Goal: Information Seeking & Learning: Learn about a topic

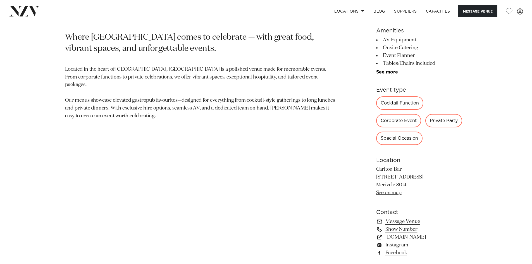
scroll to position [307, 0]
click at [401, 121] on div "Corporate Event" at bounding box center [398, 120] width 45 height 13
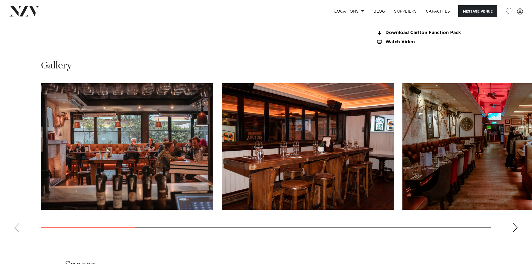
scroll to position [559, 0]
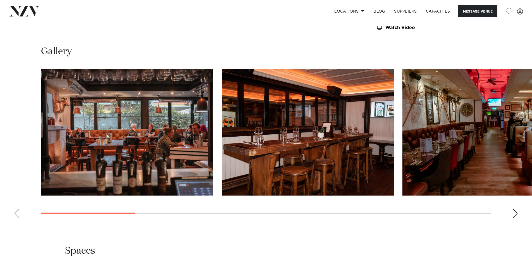
click at [513, 212] on div "Next slide" at bounding box center [516, 213] width 6 height 9
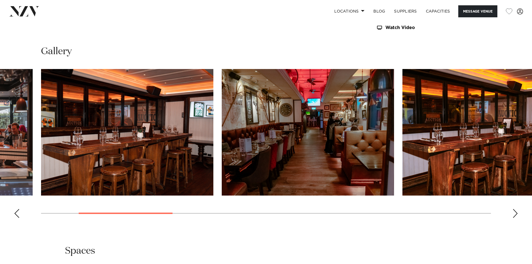
click at [513, 212] on div "Next slide" at bounding box center [516, 213] width 6 height 9
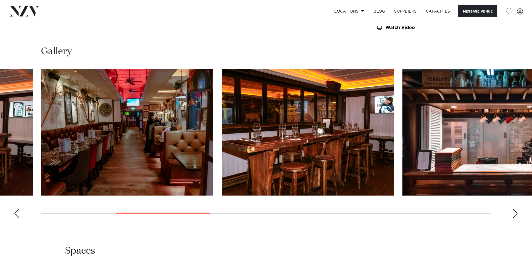
click at [513, 212] on div "Next slide" at bounding box center [516, 213] width 6 height 9
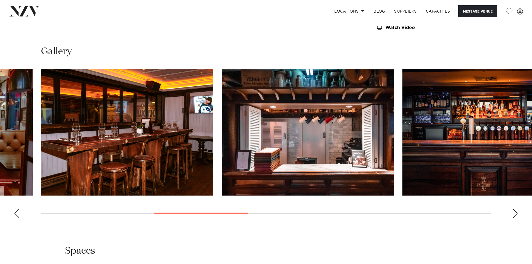
click at [513, 212] on div "Next slide" at bounding box center [516, 213] width 6 height 9
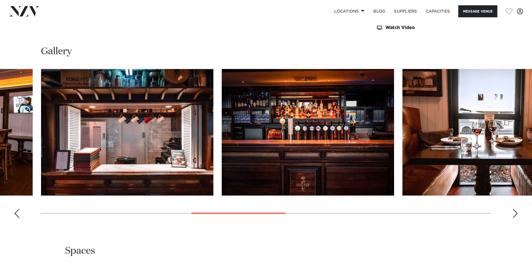
click at [513, 212] on div "Next slide" at bounding box center [516, 213] width 6 height 9
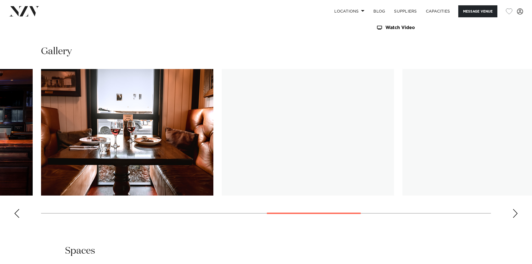
click at [513, 212] on div "Next slide" at bounding box center [516, 213] width 6 height 9
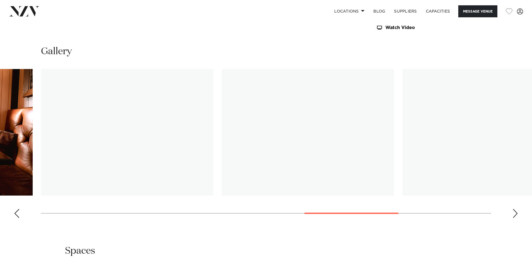
click at [513, 212] on div "Next slide" at bounding box center [516, 213] width 6 height 9
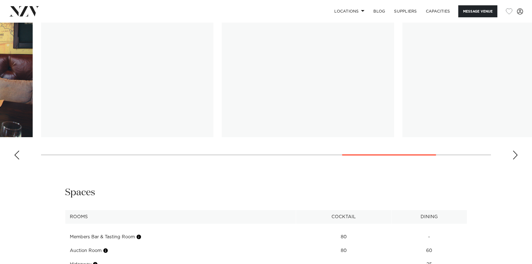
scroll to position [698, 0]
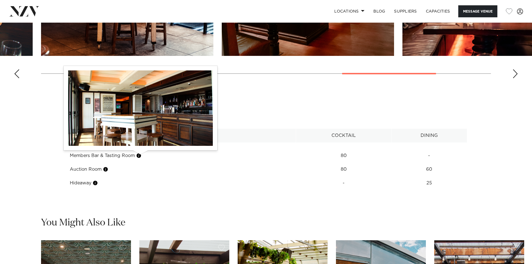
click at [139, 155] on button "button" at bounding box center [139, 156] width 6 height 6
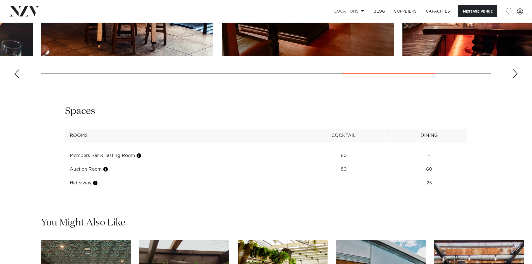
click at [358, 9] on link "Locations" at bounding box center [349, 11] width 39 height 12
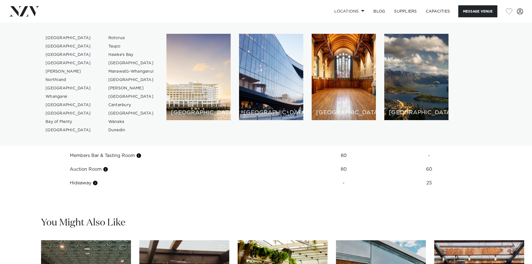
click at [50, 56] on link "[GEOGRAPHIC_DATA]" at bounding box center [68, 55] width 54 height 8
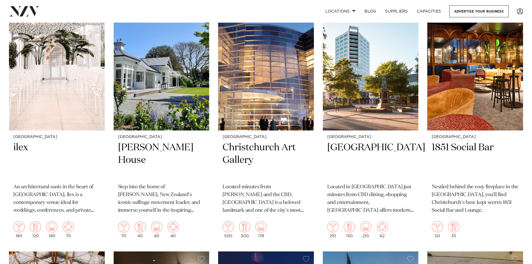
scroll to position [754, 0]
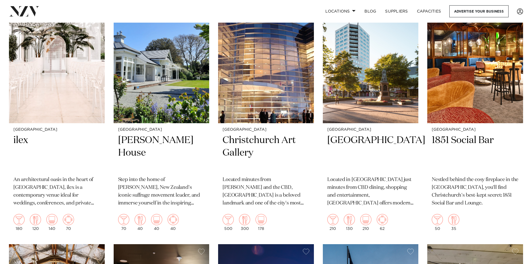
click at [457, 144] on h2 "1851 Social Bar" at bounding box center [475, 153] width 87 height 38
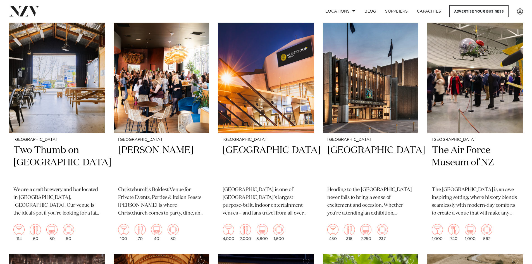
scroll to position [1003, 0]
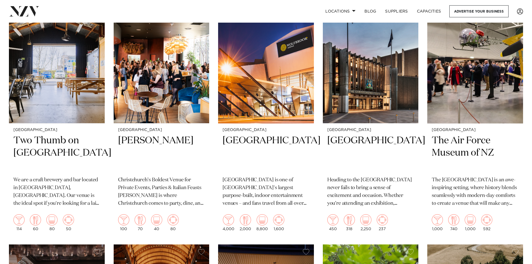
click at [32, 109] on img at bounding box center [57, 59] width 96 height 128
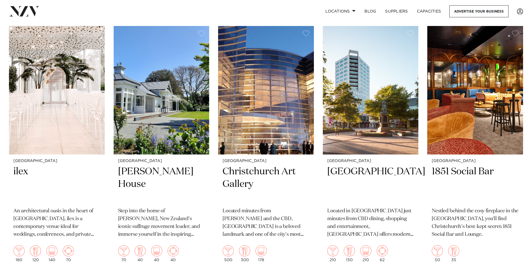
scroll to position [721, 0]
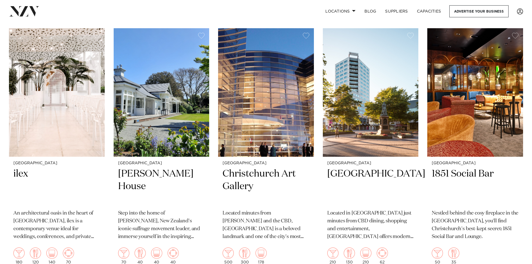
click at [19, 171] on h2 "ilex" at bounding box center [56, 187] width 87 height 38
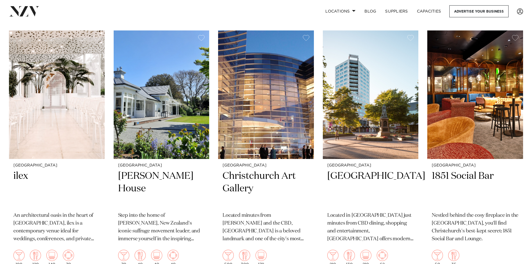
click at [262, 102] on img at bounding box center [266, 94] width 96 height 128
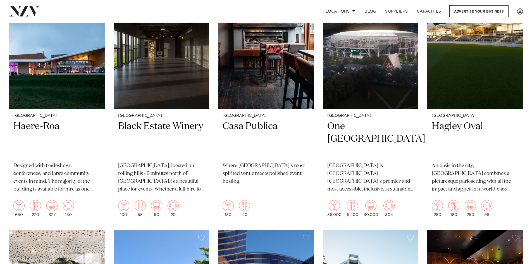
scroll to position [521, 0]
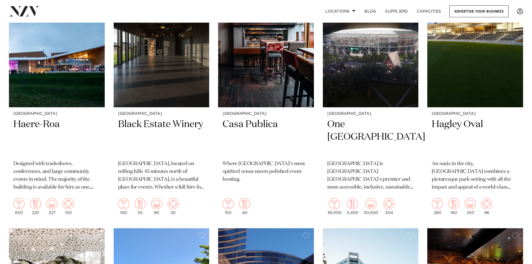
click at [456, 123] on h2 "Hagley Oval" at bounding box center [475, 137] width 87 height 38
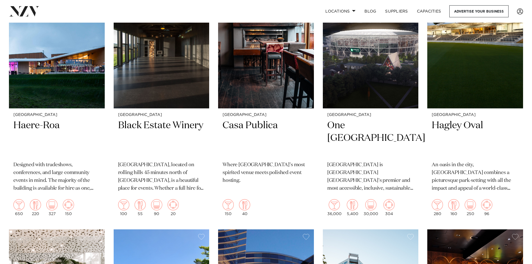
click at [250, 127] on h2 "Casa Publica" at bounding box center [266, 138] width 87 height 38
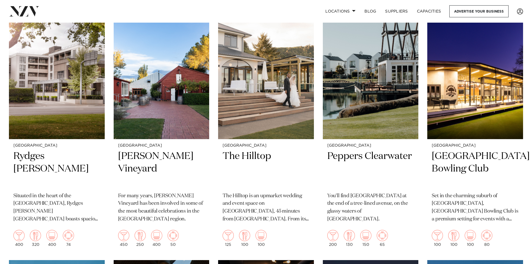
scroll to position [239, 0]
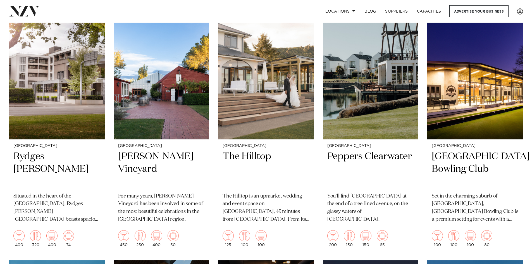
click at [453, 165] on h2 "Elmwood Park Bowling Club" at bounding box center [475, 169] width 87 height 38
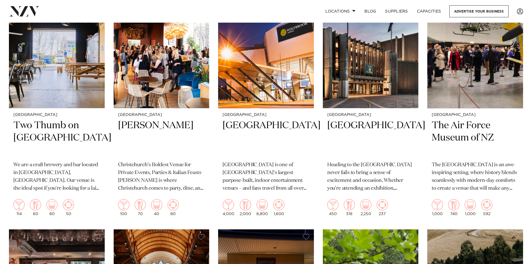
scroll to position [1033, 0]
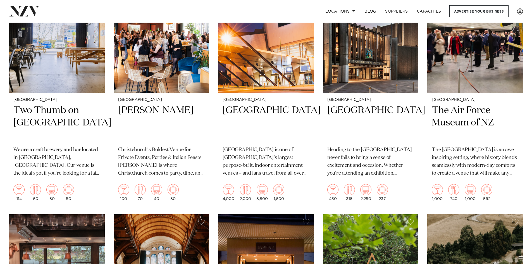
click at [354, 118] on h2 "[GEOGRAPHIC_DATA]" at bounding box center [370, 123] width 87 height 38
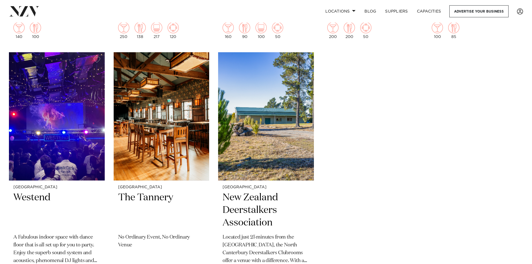
scroll to position [1477, 0]
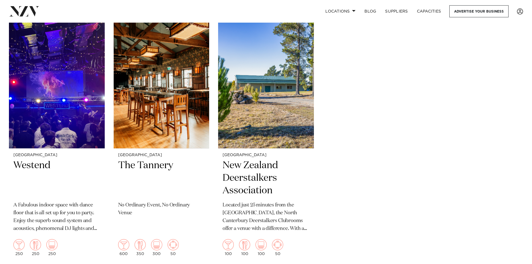
click at [162, 161] on h2 "The Tannery" at bounding box center [161, 178] width 87 height 38
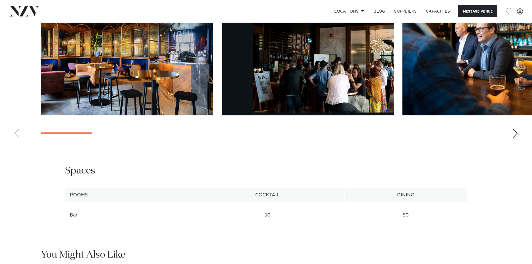
scroll to position [642, 0]
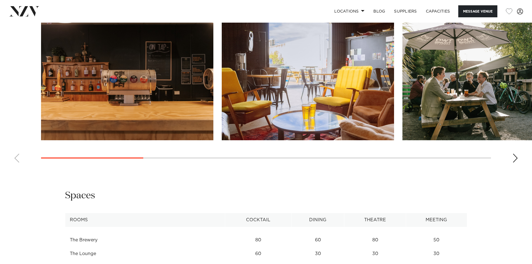
scroll to position [559, 0]
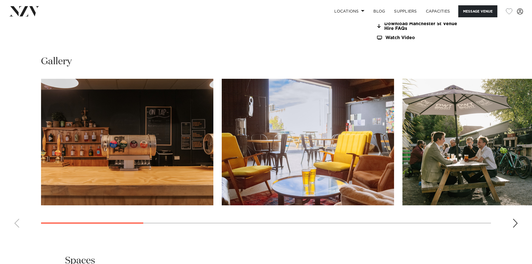
click at [516, 223] on div "Next slide" at bounding box center [516, 223] width 6 height 9
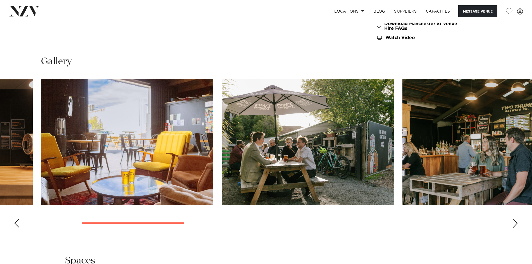
click at [516, 223] on div "Next slide" at bounding box center [516, 223] width 6 height 9
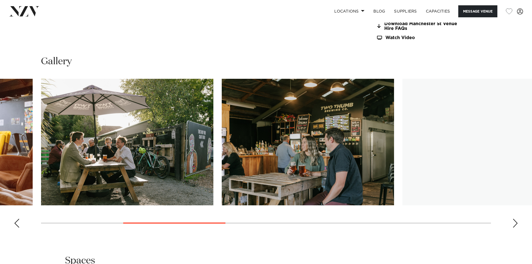
click at [516, 223] on div "Next slide" at bounding box center [516, 223] width 6 height 9
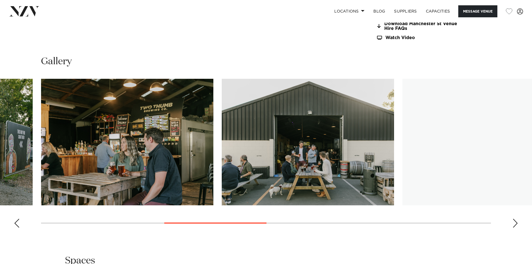
click at [516, 223] on div "Next slide" at bounding box center [516, 223] width 6 height 9
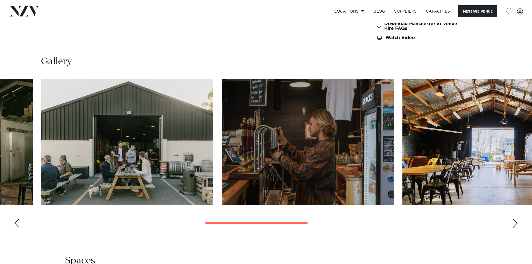
click at [516, 223] on div "Next slide" at bounding box center [516, 223] width 6 height 9
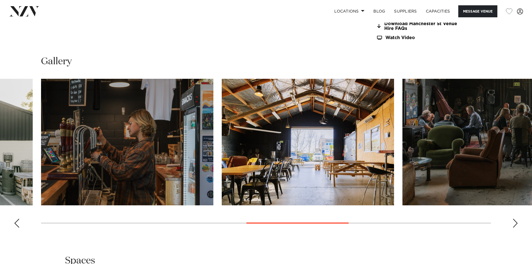
click at [516, 223] on div "Next slide" at bounding box center [516, 223] width 6 height 9
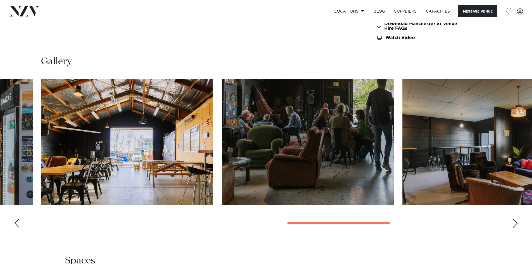
click at [516, 223] on div "Next slide" at bounding box center [516, 223] width 6 height 9
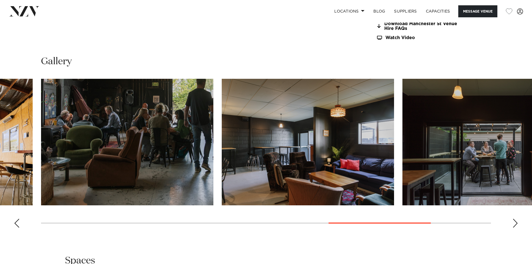
click at [516, 223] on div "Next slide" at bounding box center [516, 223] width 6 height 9
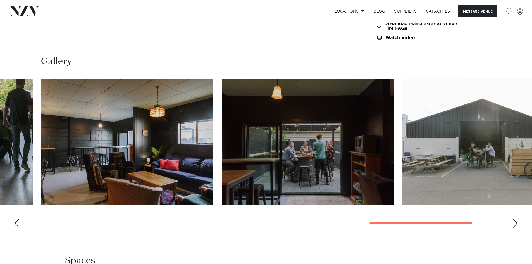
click at [516, 223] on div "Next slide" at bounding box center [516, 223] width 6 height 9
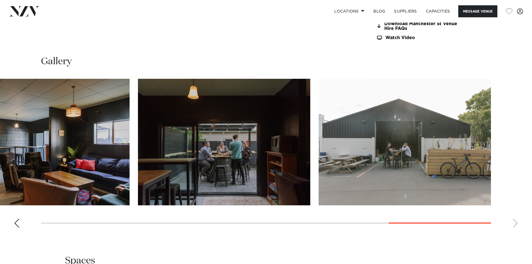
click at [516, 223] on swiper-container at bounding box center [266, 155] width 532 height 153
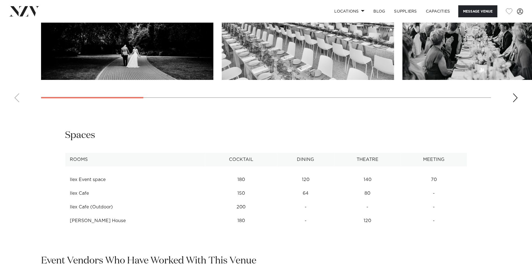
scroll to position [670, 0]
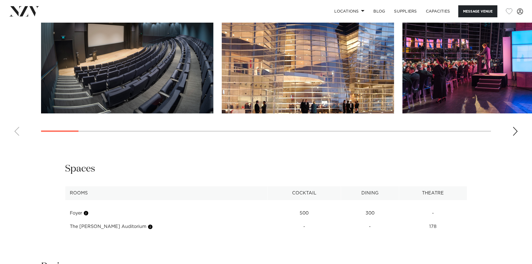
scroll to position [642, 0]
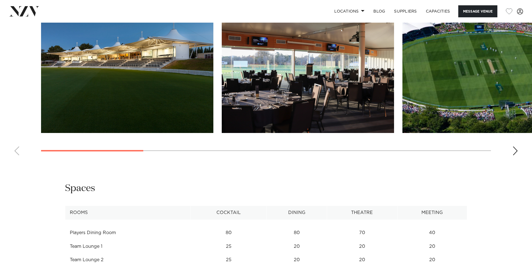
scroll to position [587, 0]
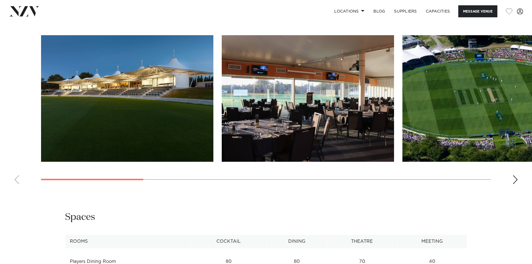
click at [517, 178] on div "Next slide" at bounding box center [516, 179] width 6 height 9
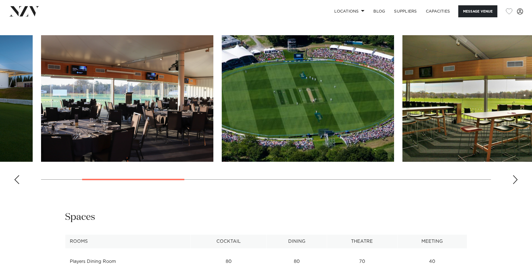
click at [516, 178] on div "Next slide" at bounding box center [516, 179] width 6 height 9
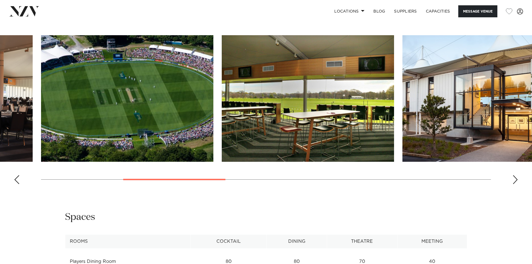
click at [516, 178] on div "Next slide" at bounding box center [516, 179] width 6 height 9
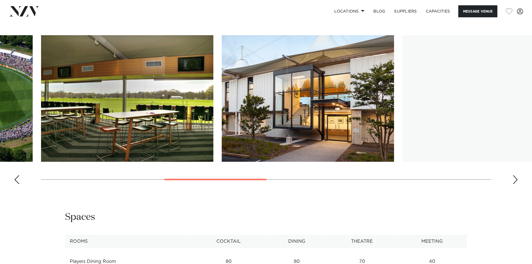
click at [516, 178] on div "Next slide" at bounding box center [516, 179] width 6 height 9
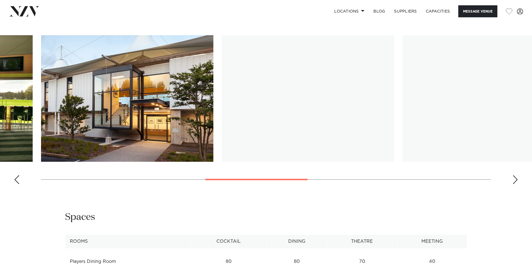
click at [516, 178] on div "Next slide" at bounding box center [516, 179] width 6 height 9
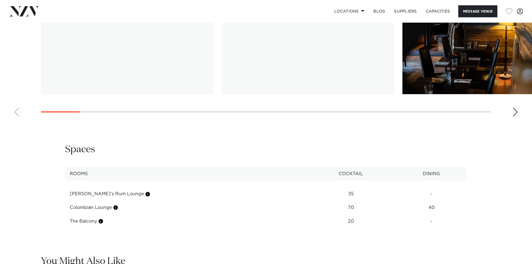
scroll to position [754, 0]
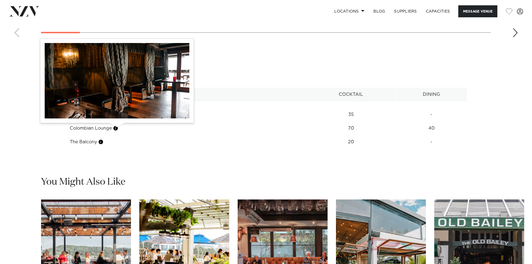
click at [117, 128] on button "button" at bounding box center [116, 128] width 6 height 6
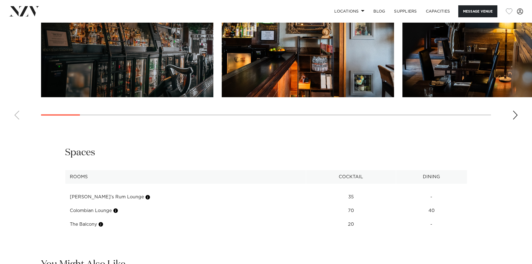
scroll to position [587, 0]
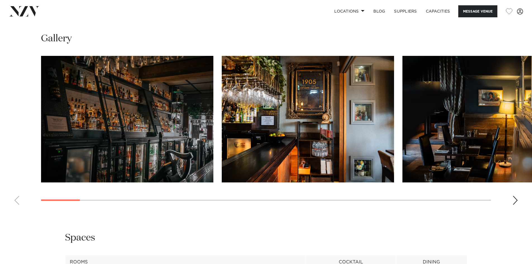
click at [515, 198] on div "Next slide" at bounding box center [516, 200] width 6 height 9
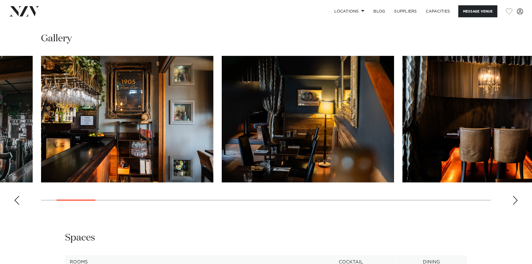
click at [515, 198] on div "Next slide" at bounding box center [516, 200] width 6 height 9
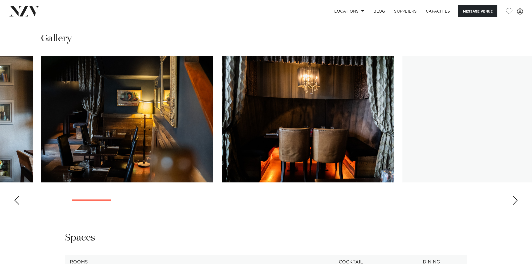
click at [515, 198] on div "Next slide" at bounding box center [516, 200] width 6 height 9
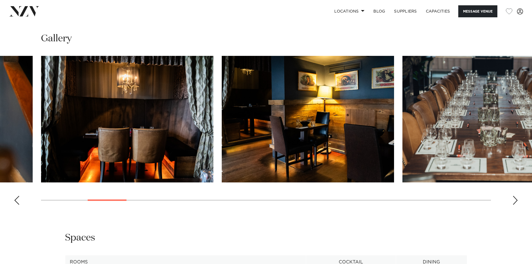
click at [515, 198] on div "Next slide" at bounding box center [516, 200] width 6 height 9
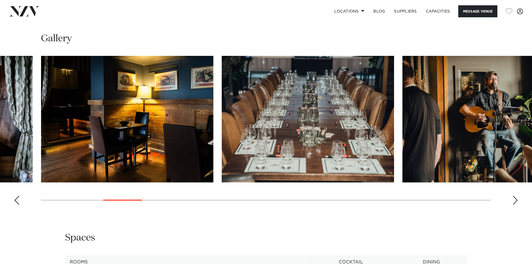
click at [515, 198] on div "Next slide" at bounding box center [516, 200] width 6 height 9
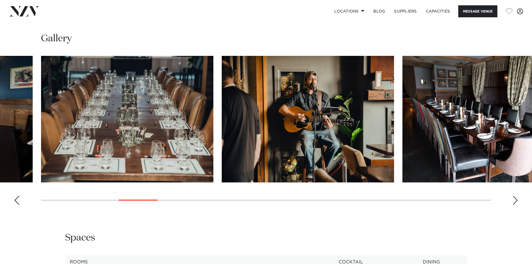
click at [515, 198] on div "Next slide" at bounding box center [516, 200] width 6 height 9
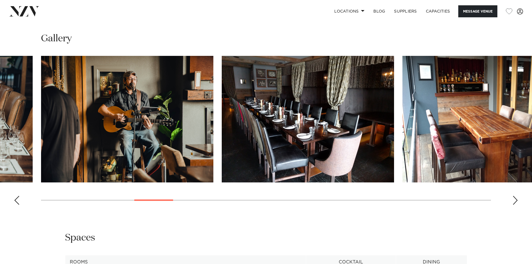
click at [515, 198] on div "Next slide" at bounding box center [516, 200] width 6 height 9
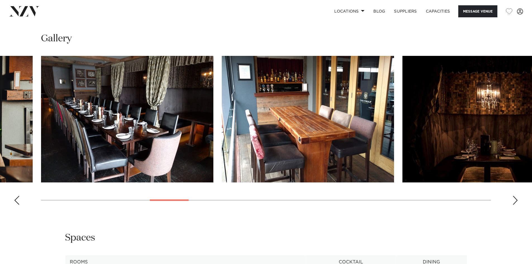
click at [515, 198] on div "Next slide" at bounding box center [516, 200] width 6 height 9
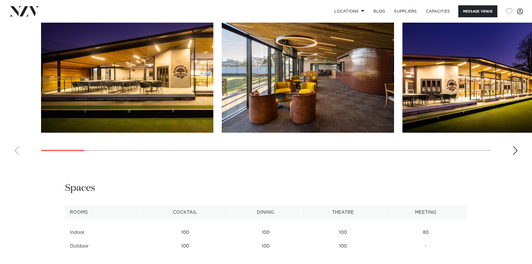
scroll to position [587, 0]
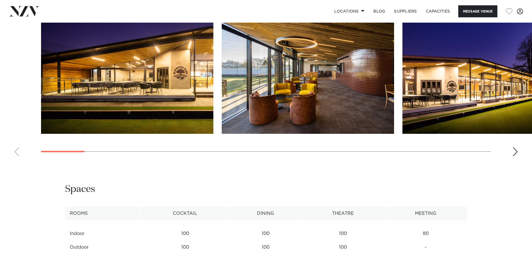
click at [517, 150] on div "Next slide" at bounding box center [516, 151] width 6 height 9
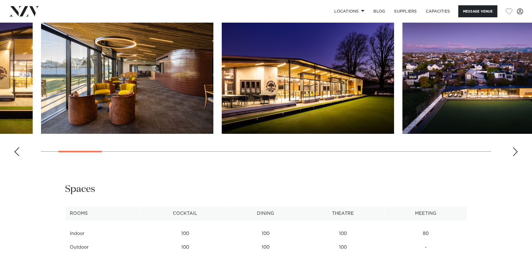
click at [517, 150] on div "Next slide" at bounding box center [516, 151] width 6 height 9
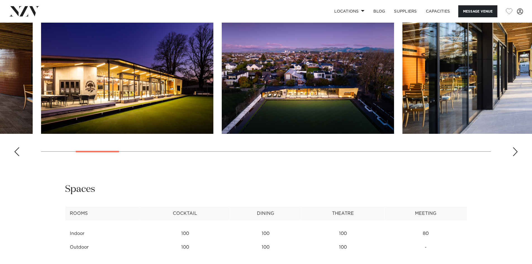
click at [517, 150] on div "Next slide" at bounding box center [516, 151] width 6 height 9
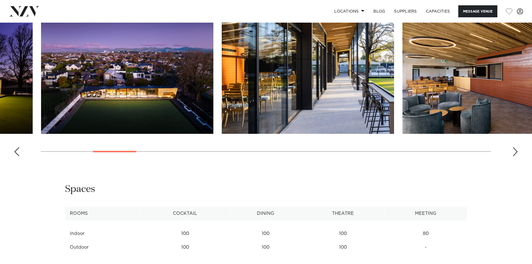
click at [517, 150] on div "Next slide" at bounding box center [516, 151] width 6 height 9
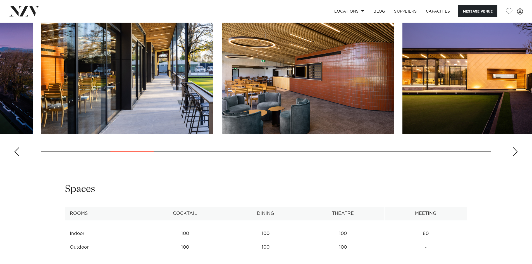
click at [517, 150] on div "Next slide" at bounding box center [516, 151] width 6 height 9
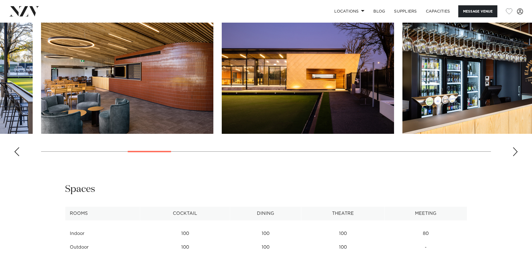
click at [517, 150] on div "Next slide" at bounding box center [516, 151] width 6 height 9
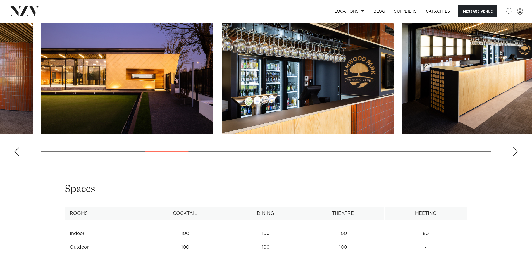
click at [517, 150] on div "Next slide" at bounding box center [516, 151] width 6 height 9
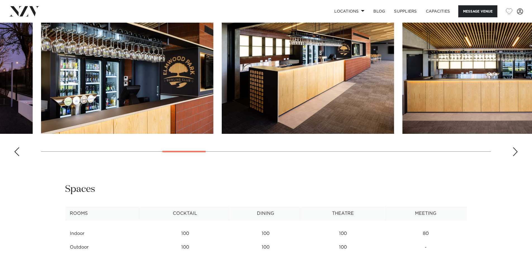
click at [517, 150] on div "Next slide" at bounding box center [516, 151] width 6 height 9
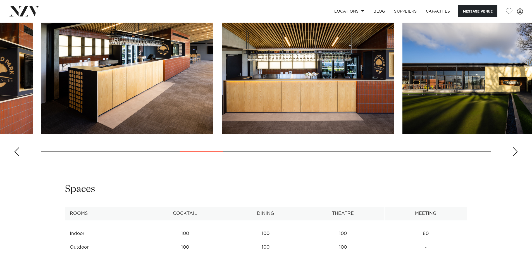
click at [517, 150] on div "Next slide" at bounding box center [516, 151] width 6 height 9
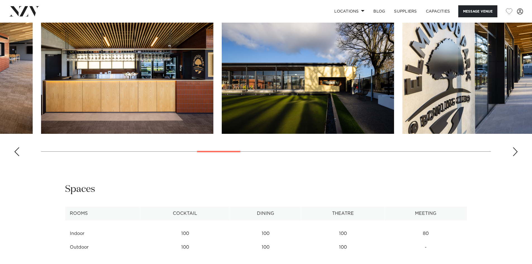
click at [517, 150] on div "Next slide" at bounding box center [516, 151] width 6 height 9
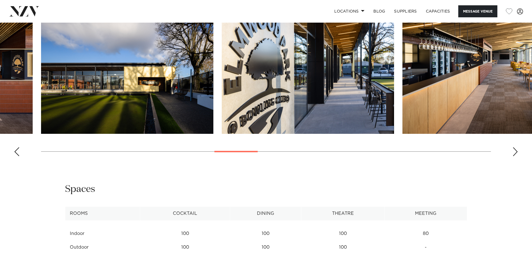
click at [517, 150] on div "Next slide" at bounding box center [516, 151] width 6 height 9
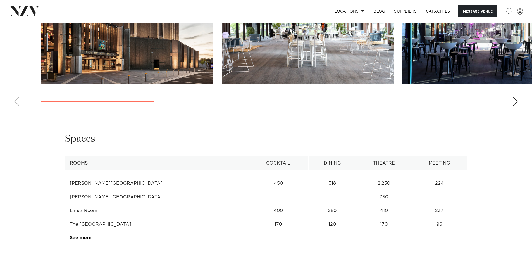
scroll to position [670, 0]
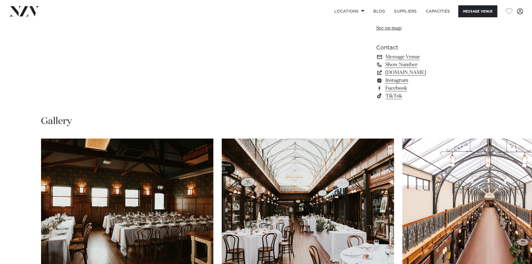
scroll to position [268, 0]
